Goal: Contribute content: Add original content to the website for others to see

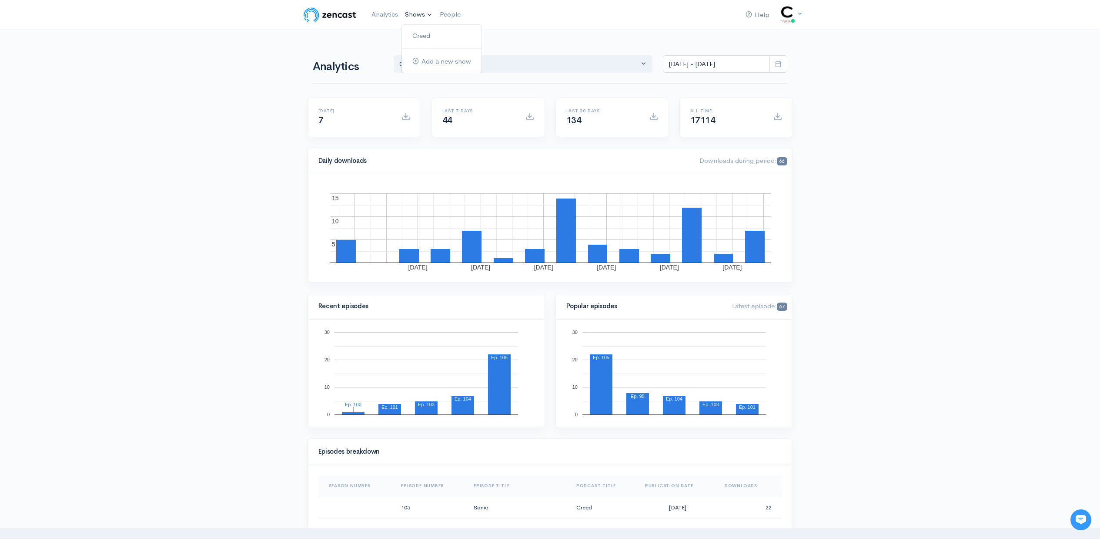
click at [419, 16] on link "Shows" at bounding box center [419, 14] width 35 height 19
click at [421, 32] on link "Creed" at bounding box center [442, 35] width 80 height 15
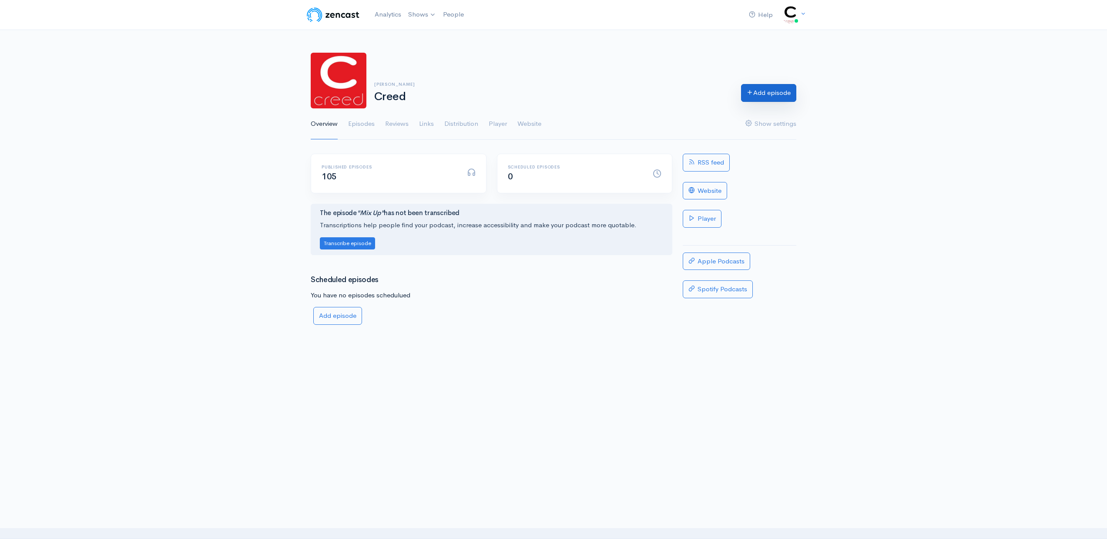
click at [786, 94] on link "Add episode" at bounding box center [768, 93] width 55 height 18
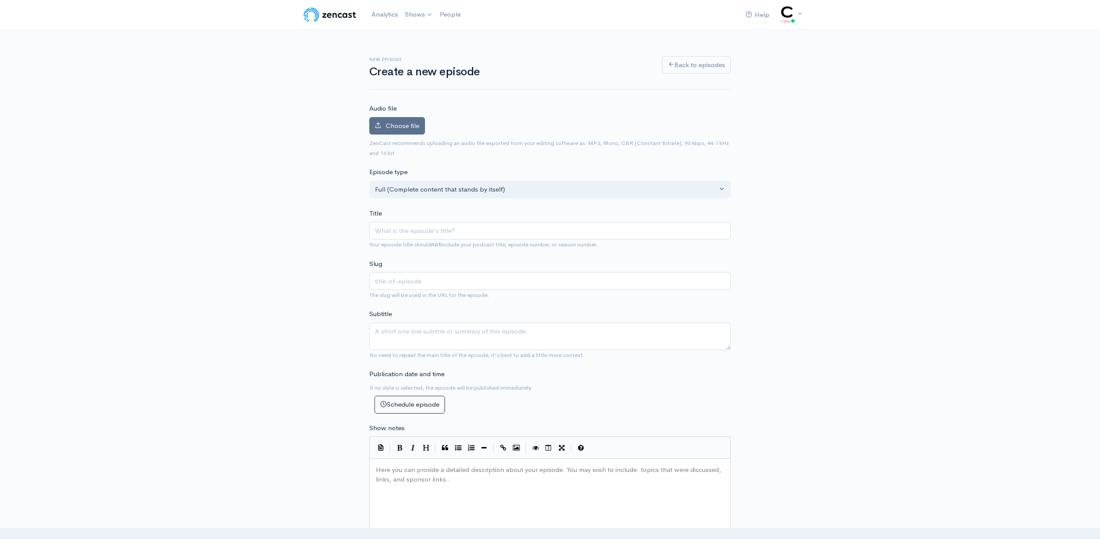
click at [392, 127] on span "Choose file" at bounding box center [403, 125] width 34 height 8
click at [0, 0] on input "Choose file" at bounding box center [0, 0] width 0 height 0
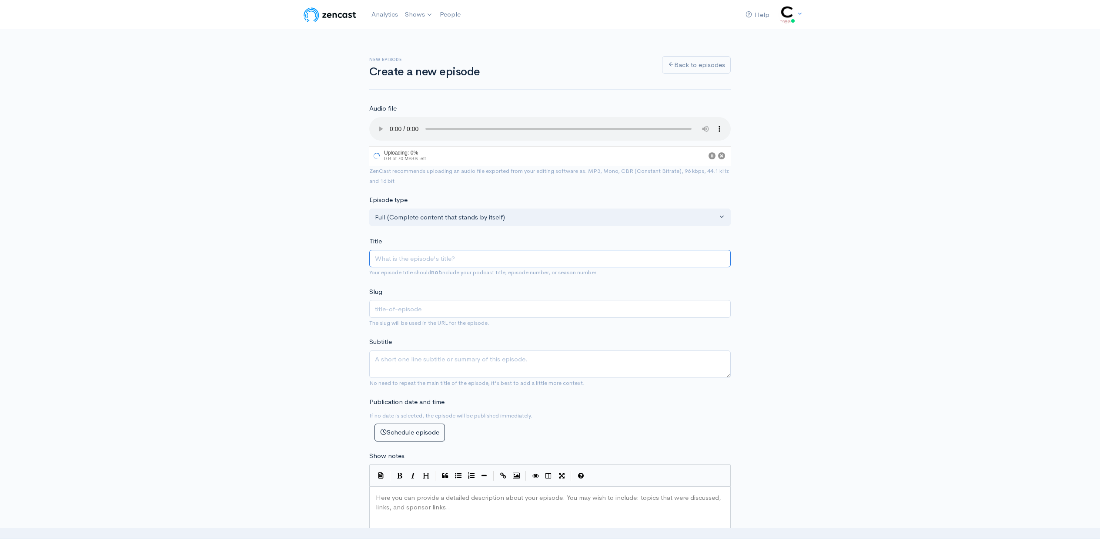
click at [420, 250] on input "Title" at bounding box center [550, 259] width 362 height 18
type input "D"
type input "d"
type input "Da"
type input "da"
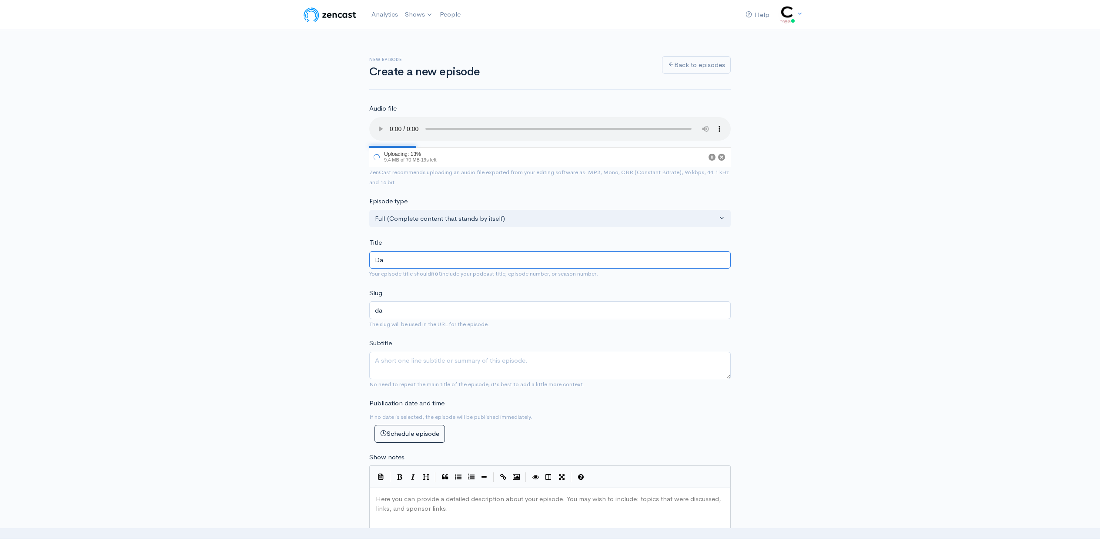
type input "Da t"
type input "da-t"
type input "Da [PERSON_NAME]"
type input "da-[PERSON_NAME]"
type input "Da time"
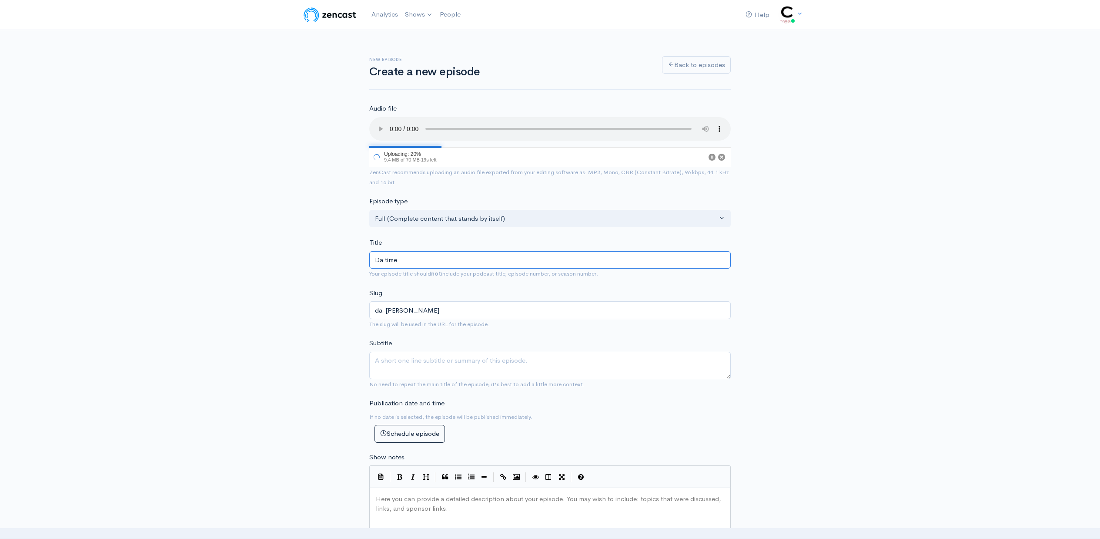
type input "da-time"
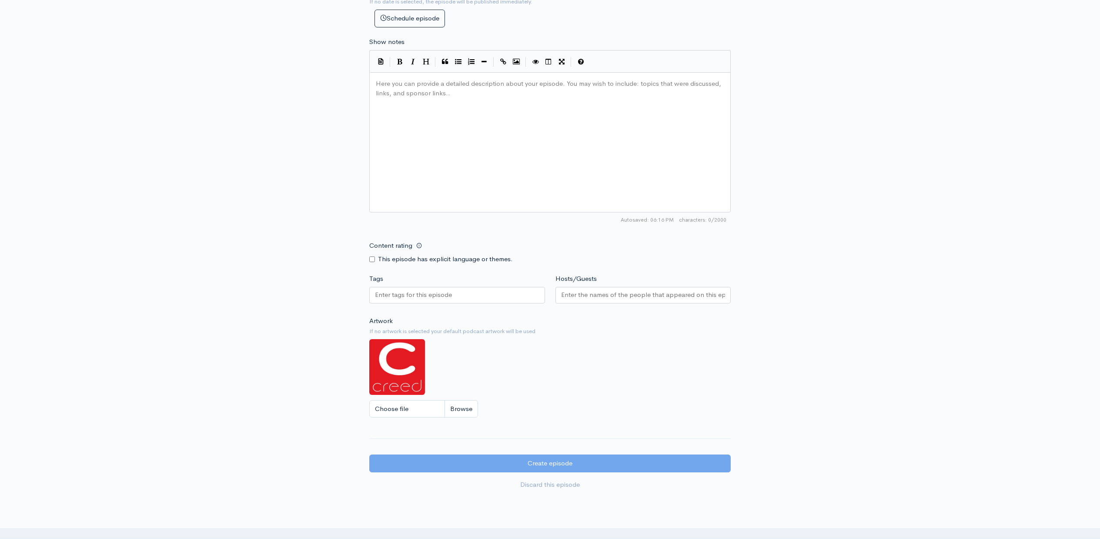
scroll to position [419, 0]
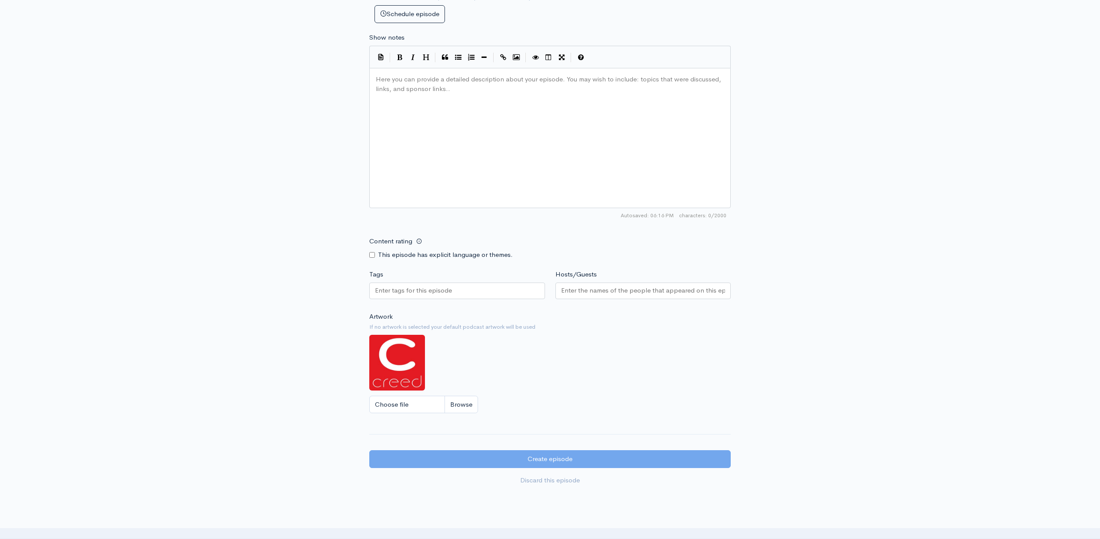
type input "Da time"
click at [423, 285] on input "Tags" at bounding box center [414, 290] width 78 height 10
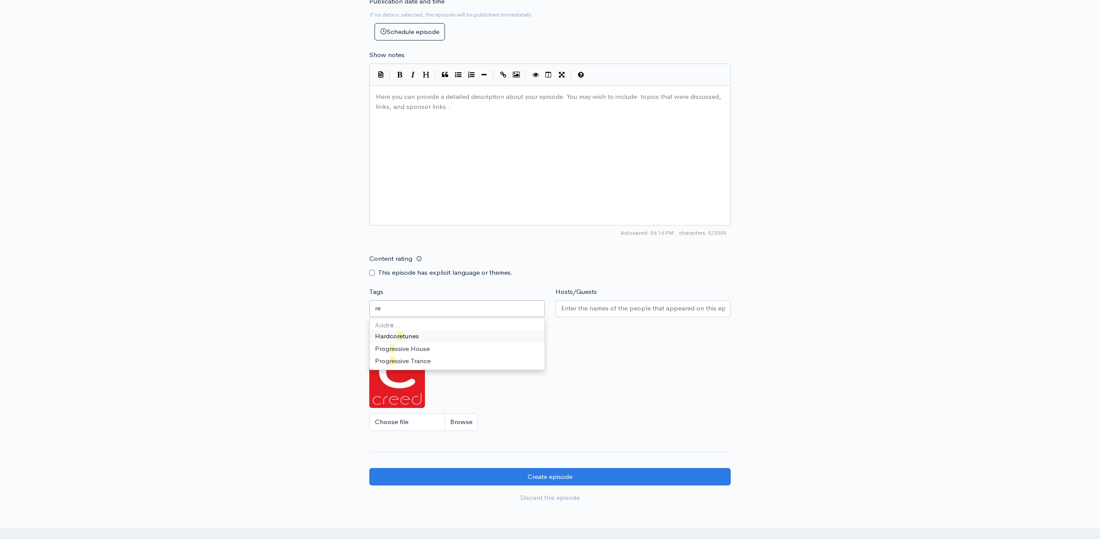
scroll to position [0, 0]
type input "reggae"
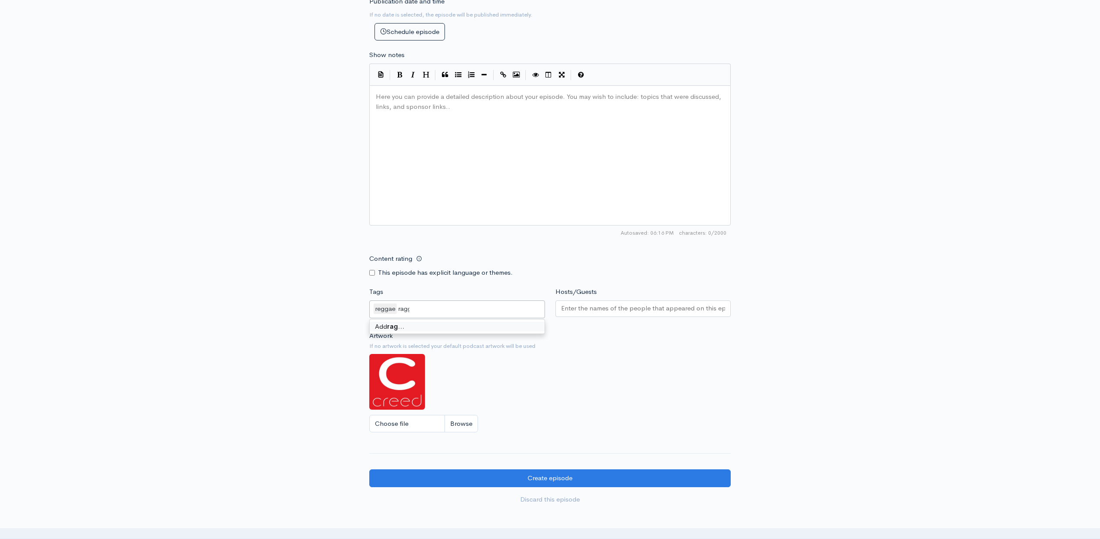
type input "ragga"
click at [697, 345] on div "Artwork If no artwork is selected your default podcast artwork will be used Cho…" at bounding box center [550, 384] width 362 height 107
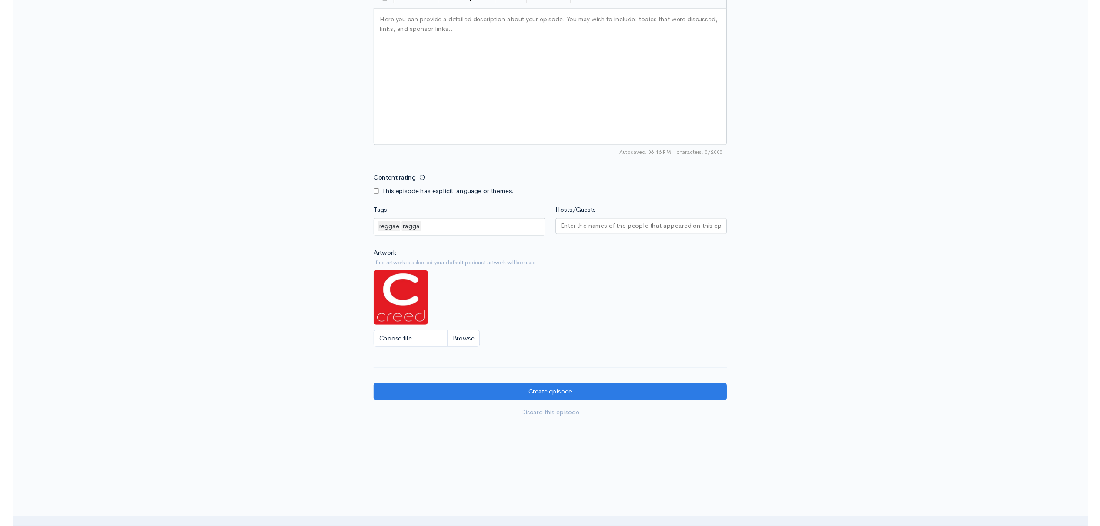
scroll to position [498, 0]
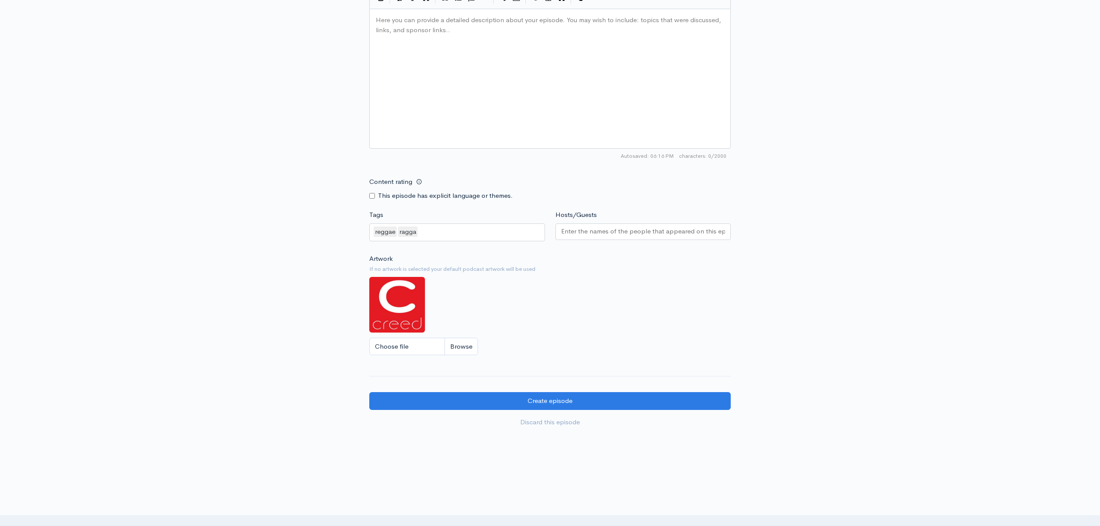
click at [454, 338] on input "Choose file" at bounding box center [423, 347] width 109 height 18
type input "C:\fakepath\reggae.jpg"
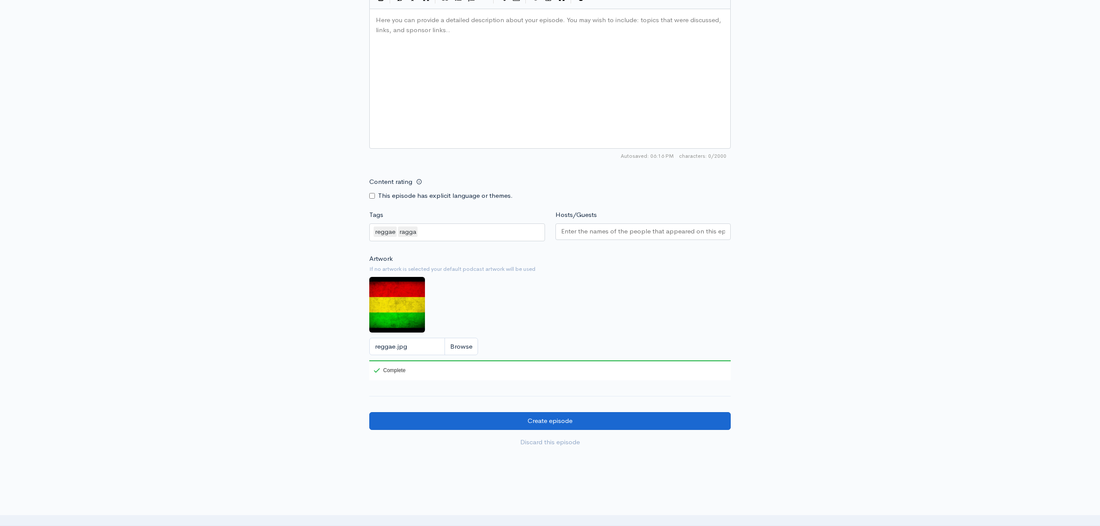
click at [593, 412] on input "Create episode" at bounding box center [550, 421] width 362 height 18
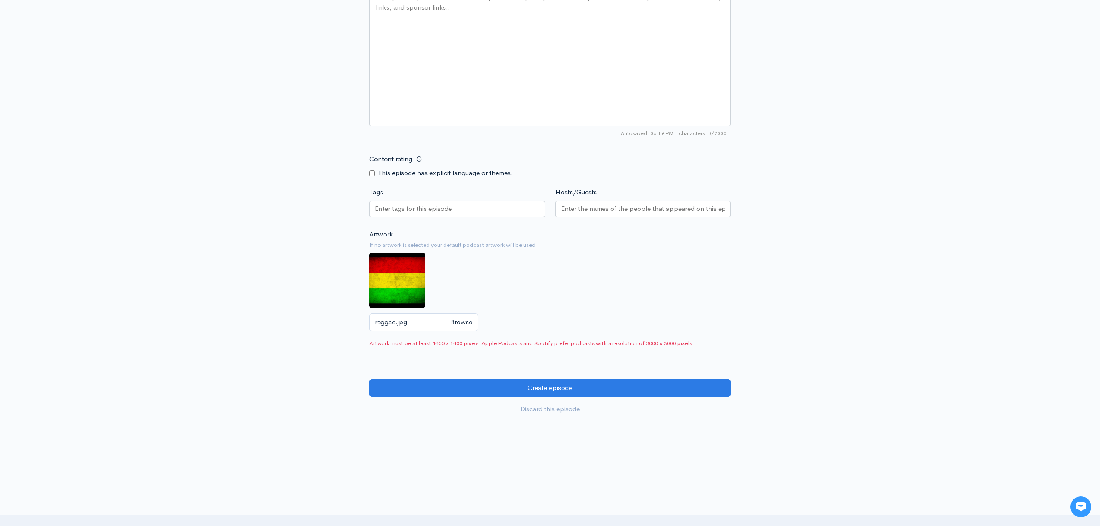
scroll to position [500, 0]
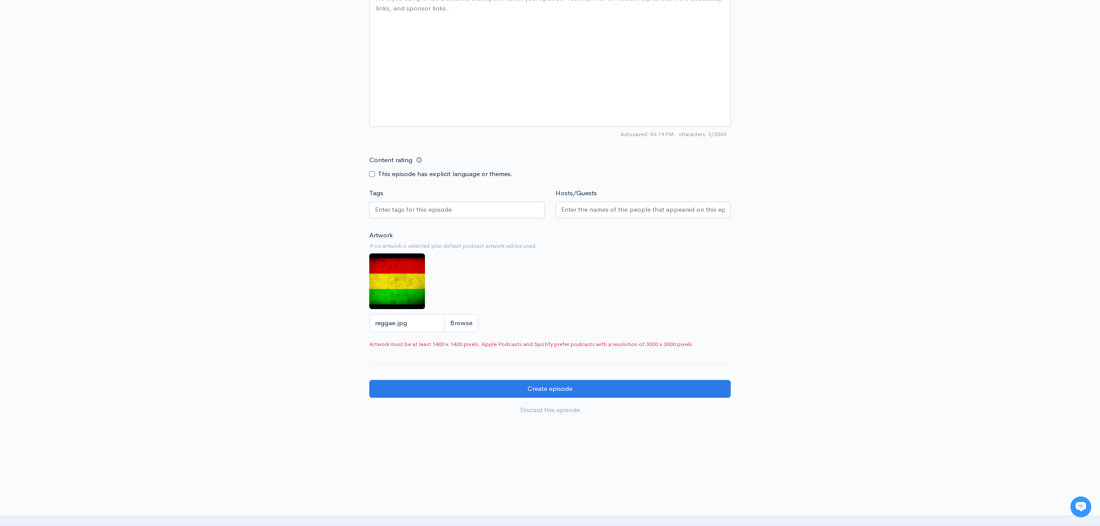
click at [459, 315] on input "reggae.jpg" at bounding box center [423, 324] width 109 height 18
type input "C:\fakepath\reggae.jpg"
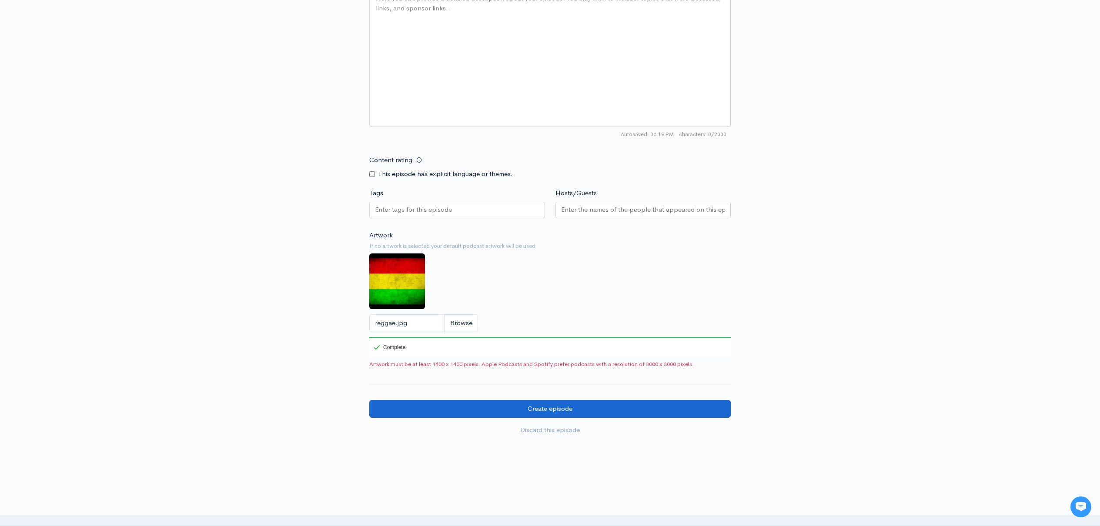
click at [536, 400] on input "Create episode" at bounding box center [550, 409] width 362 height 18
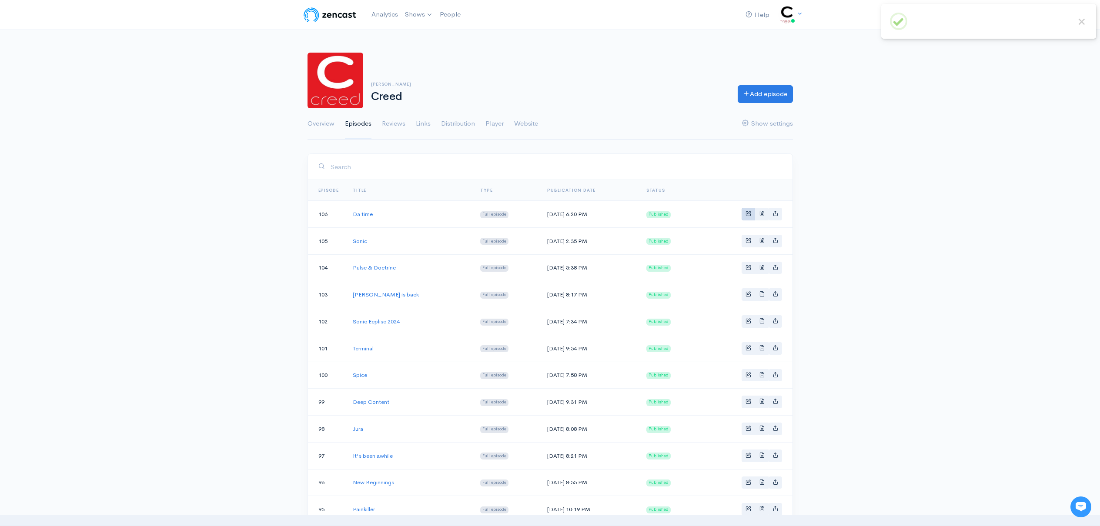
click at [746, 215] on span "Basic example" at bounding box center [749, 214] width 6 height 6
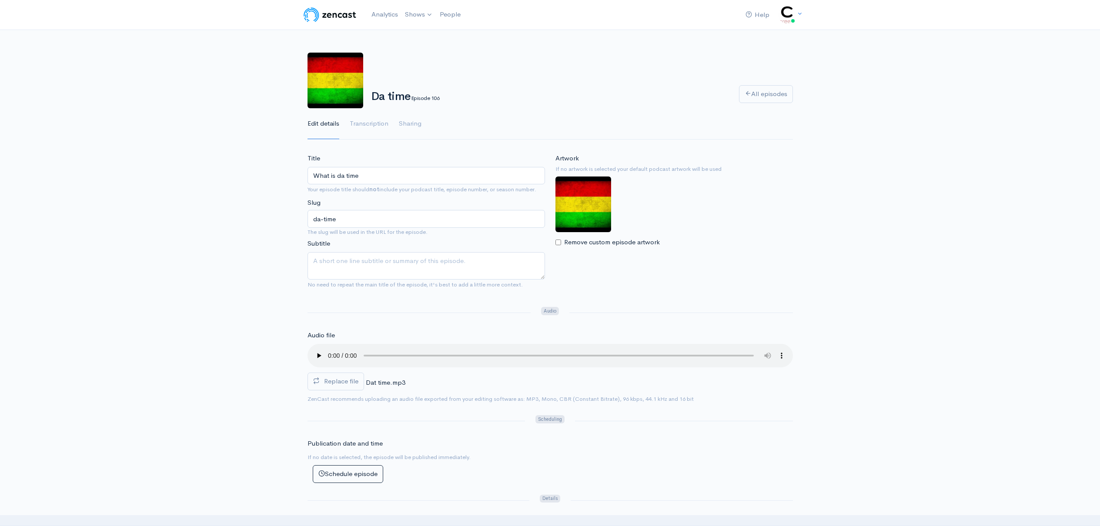
click at [375, 174] on input "What is da time" at bounding box center [427, 176] width 238 height 18
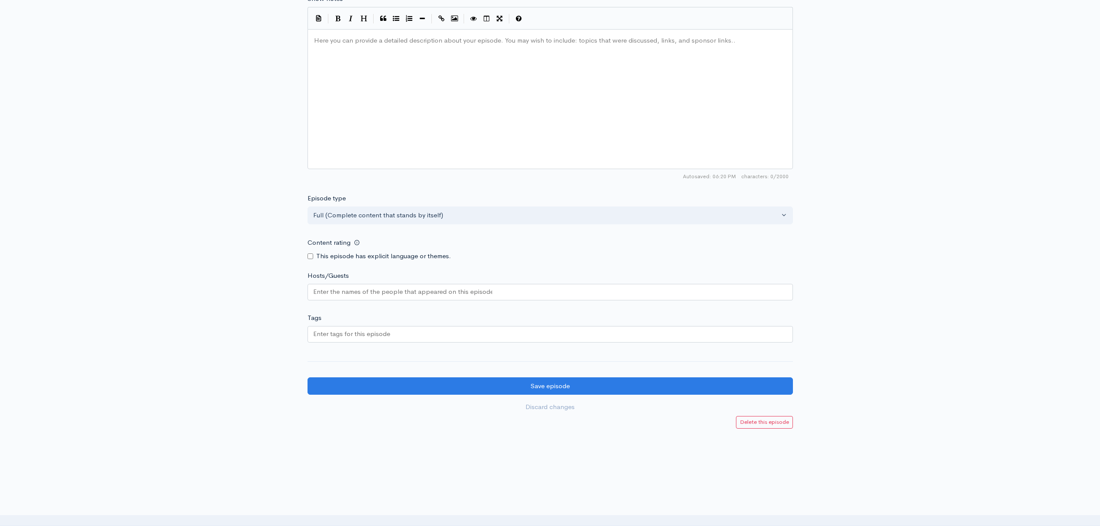
scroll to position [524, 0]
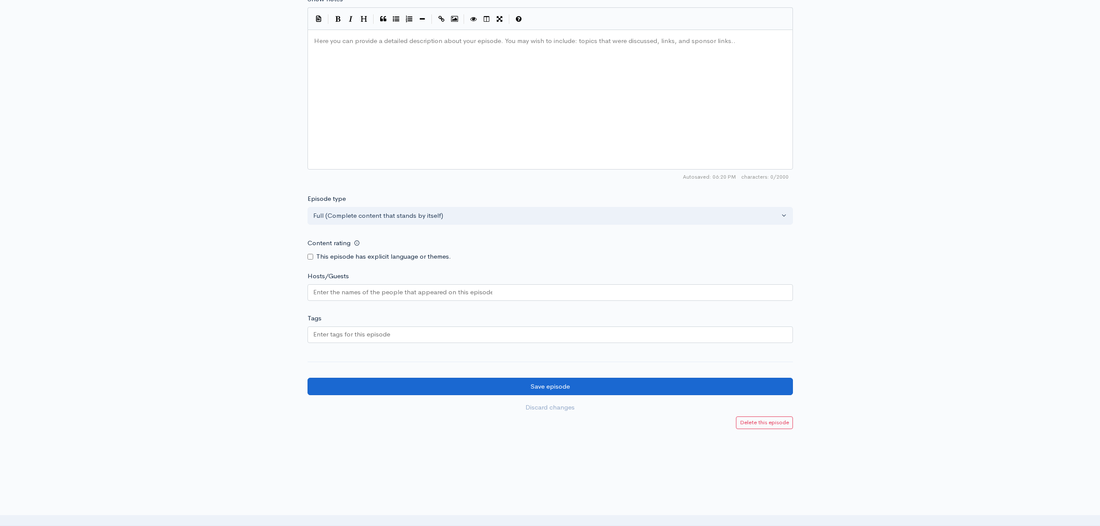
type input "What is da time?"
click at [458, 378] on input "Save episode" at bounding box center [551, 387] width 486 height 18
